Goal: Go to known website: Access a specific website the user already knows

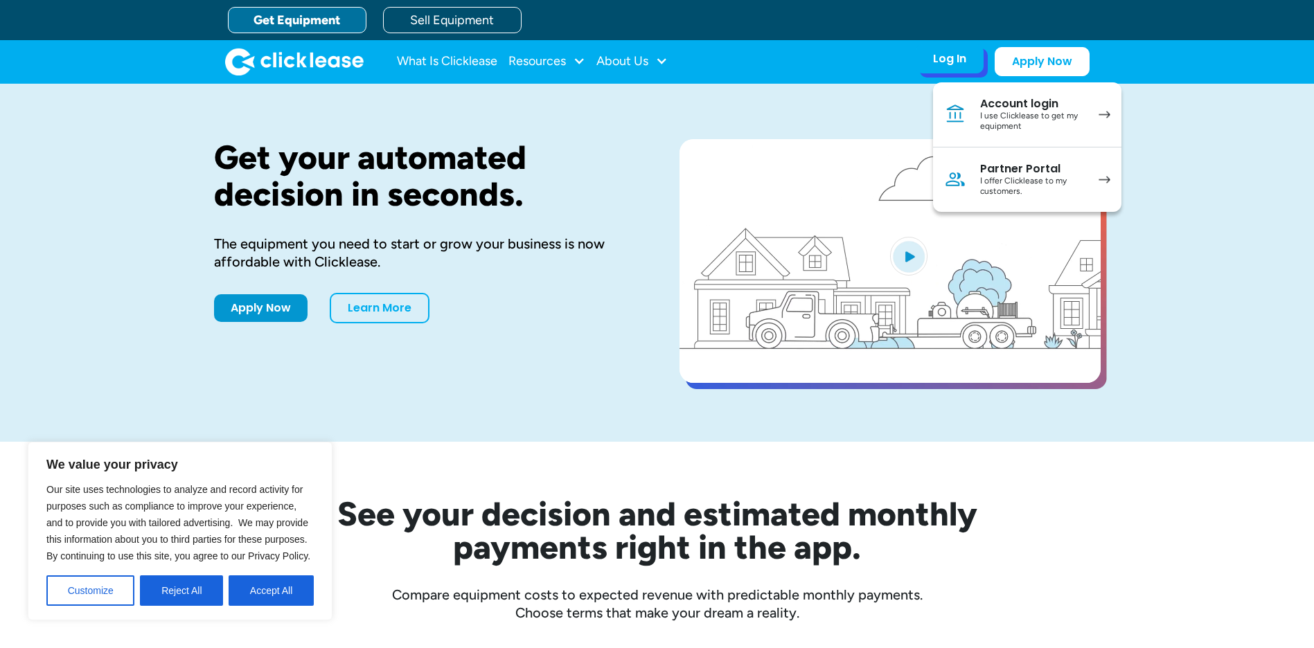
click at [1112, 110] on link "Account login I use Clicklease to get my equipment" at bounding box center [1027, 114] width 188 height 65
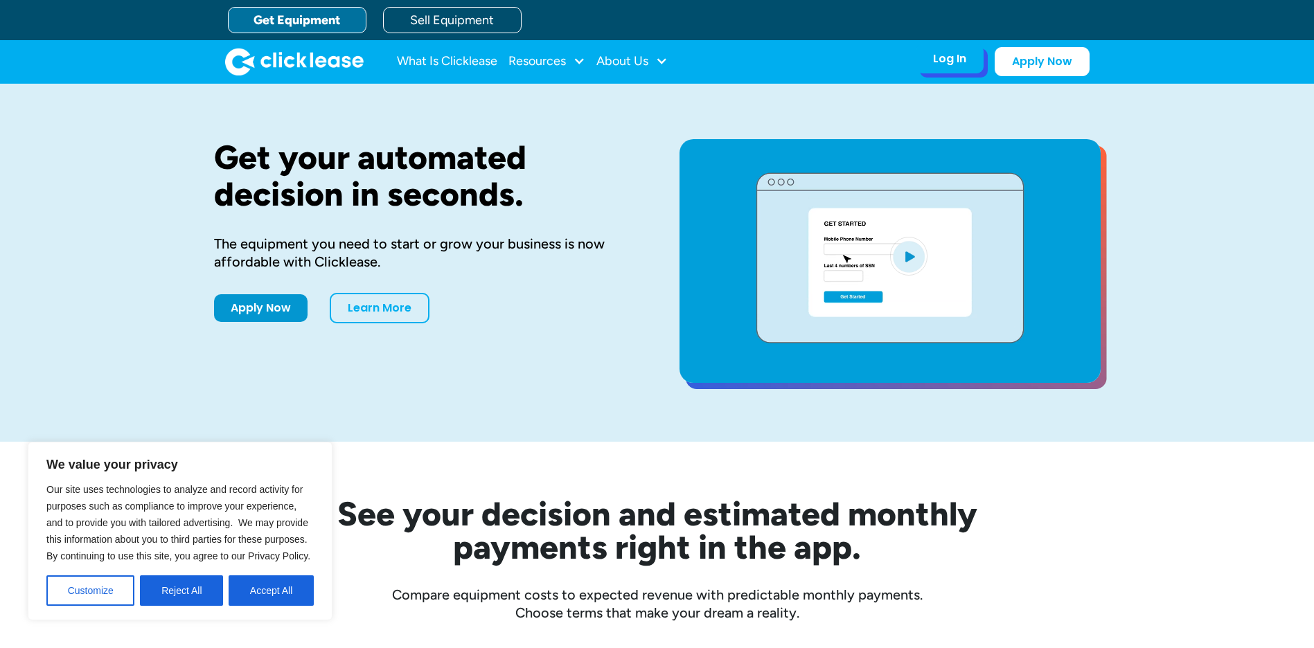
click at [947, 60] on div "Log In" at bounding box center [949, 59] width 33 height 14
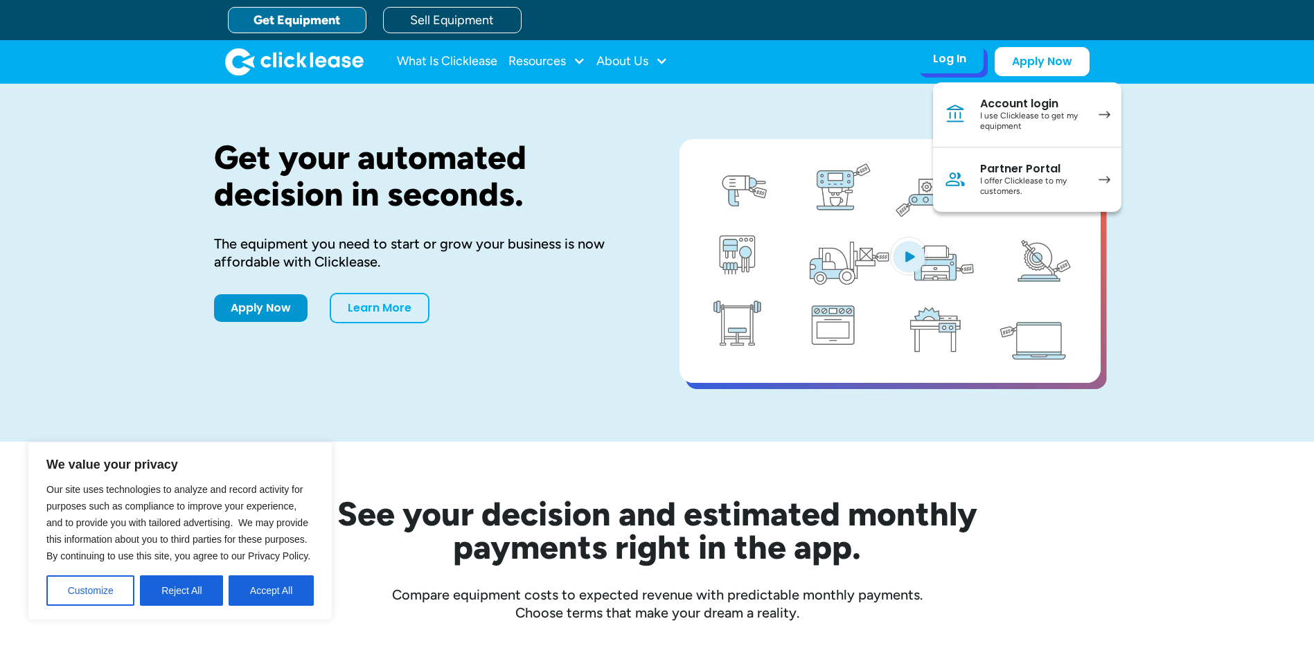
click at [1107, 114] on img at bounding box center [1104, 115] width 12 height 8
